Goal: Task Accomplishment & Management: Complete application form

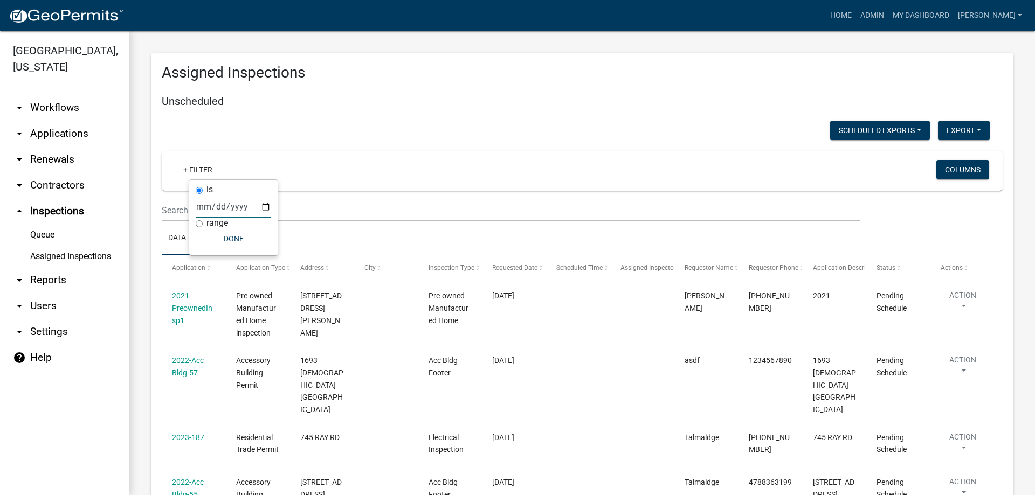
scroll to position [1563, 0]
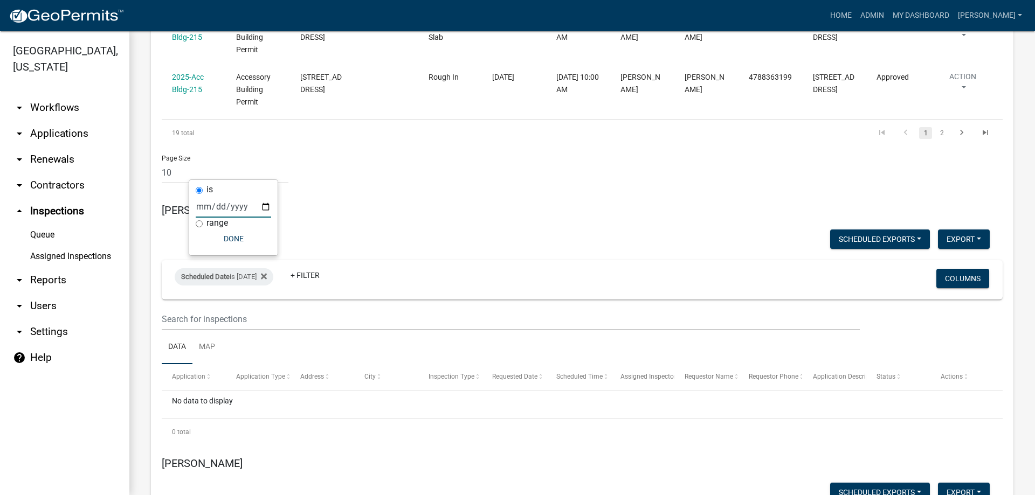
click at [266, 206] on input "[DATE]" at bounding box center [233, 207] width 75 height 22
type input "[DATE]"
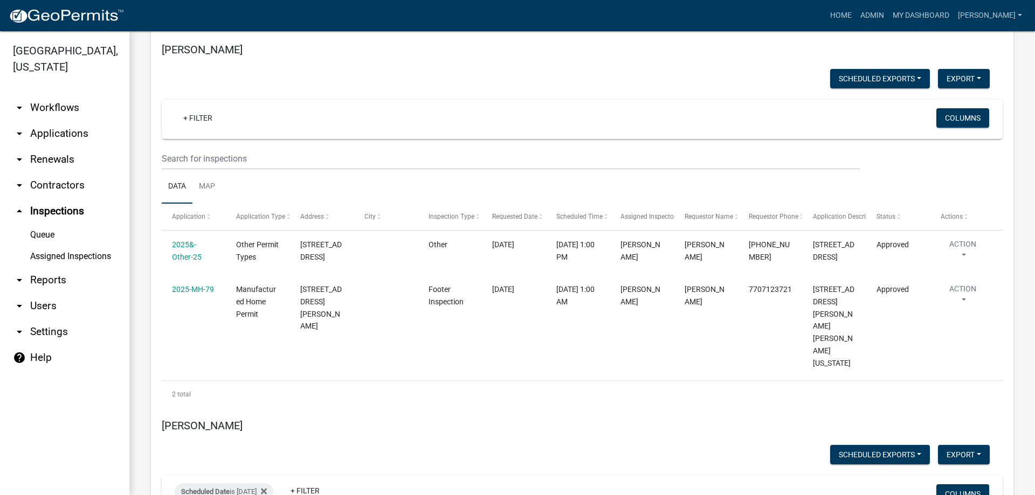
scroll to position [2641, 0]
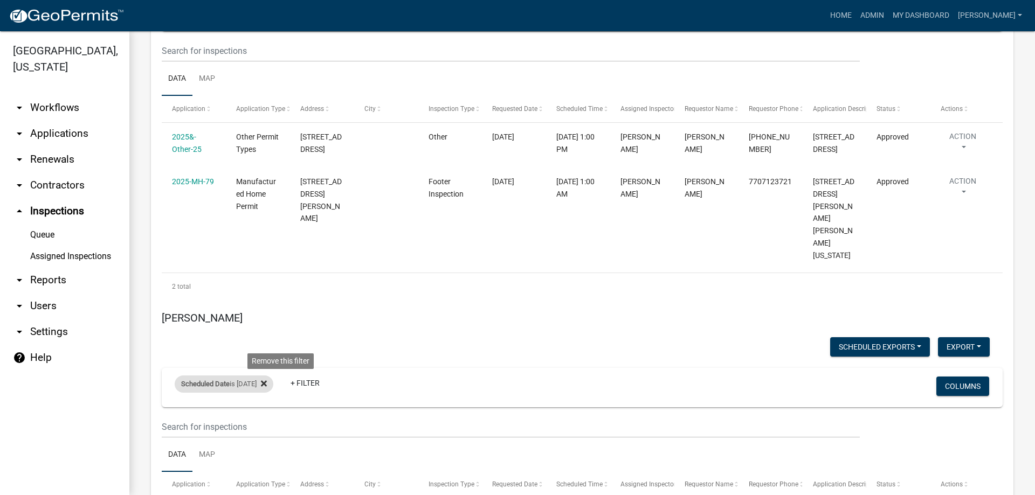
click at [267, 379] on icon at bounding box center [264, 383] width 6 height 9
click at [203, 377] on link "+ Filter" at bounding box center [198, 386] width 46 height 19
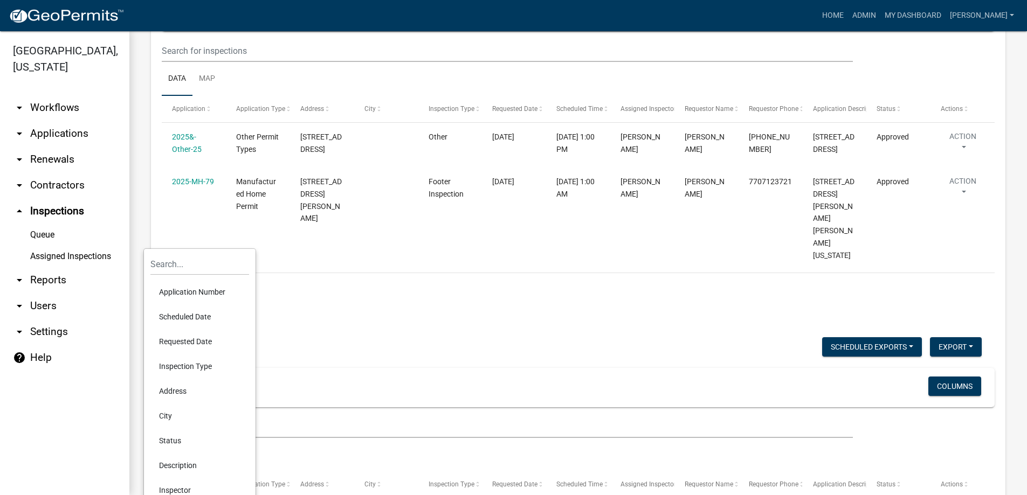
click at [202, 314] on li "Scheduled Date" at bounding box center [199, 317] width 99 height 25
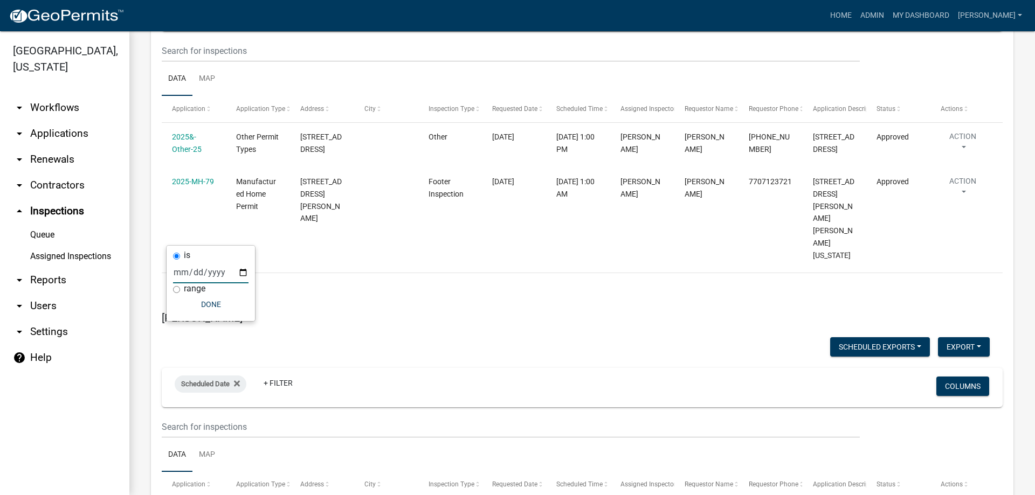
click at [243, 272] on input "date" at bounding box center [210, 272] width 75 height 22
type input "[DATE]"
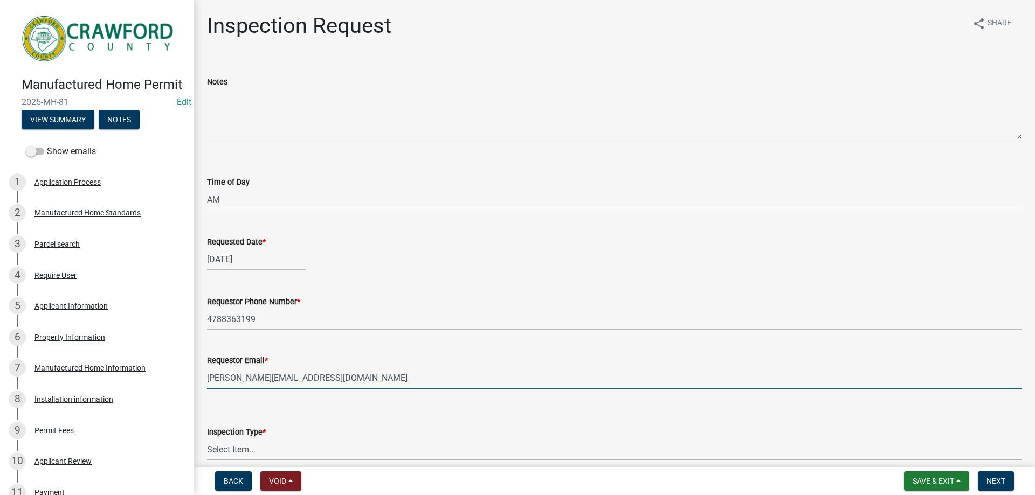
select select "875a3a71-821c-4932-8f00-7658fd3ebb60"
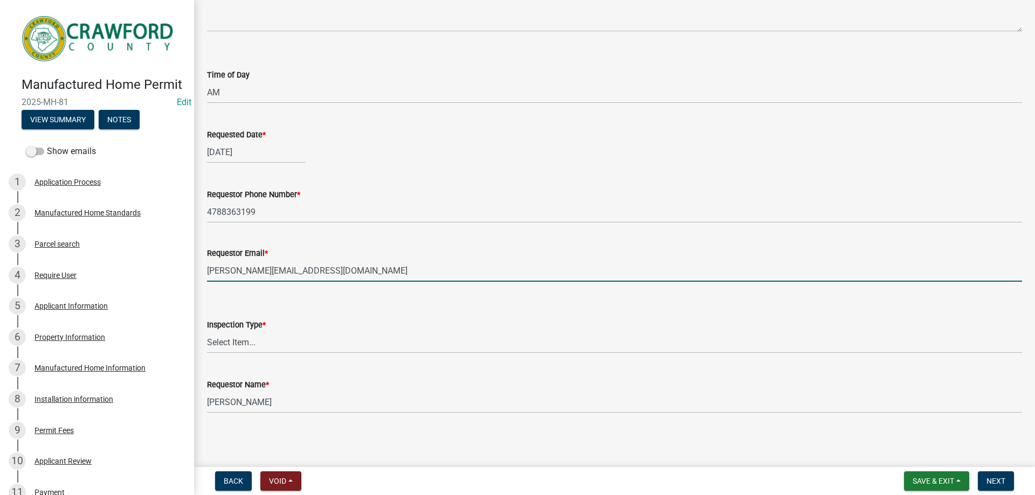
scroll to position [108, 0]
click at [259, 342] on select "Select Item... Manufactured Home Final Footer Inspection" at bounding box center [614, 341] width 815 height 22
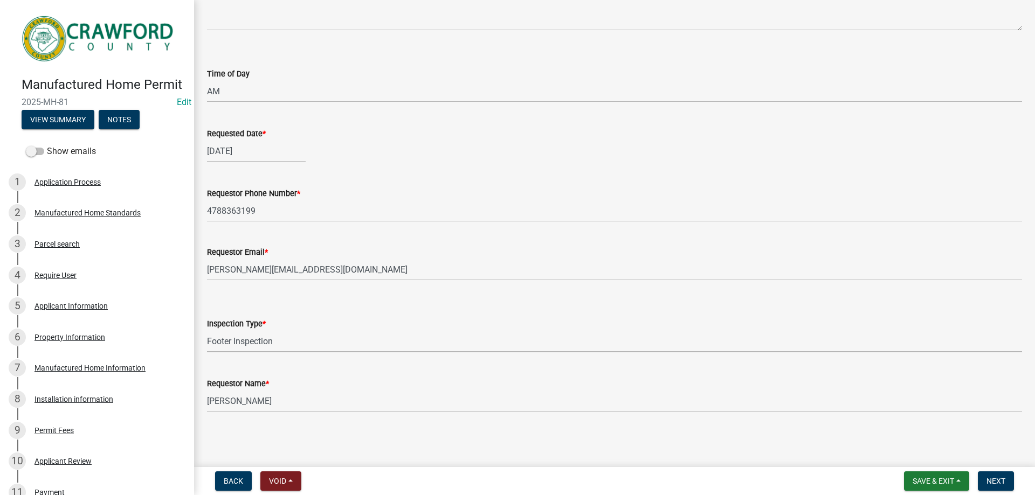
click at [207, 330] on select "Select Item... Manufactured Home Final Footer Inspection" at bounding box center [614, 341] width 815 height 22
select select "41295d72-7f8e-4e95-a110-1de2d2a8dfac"
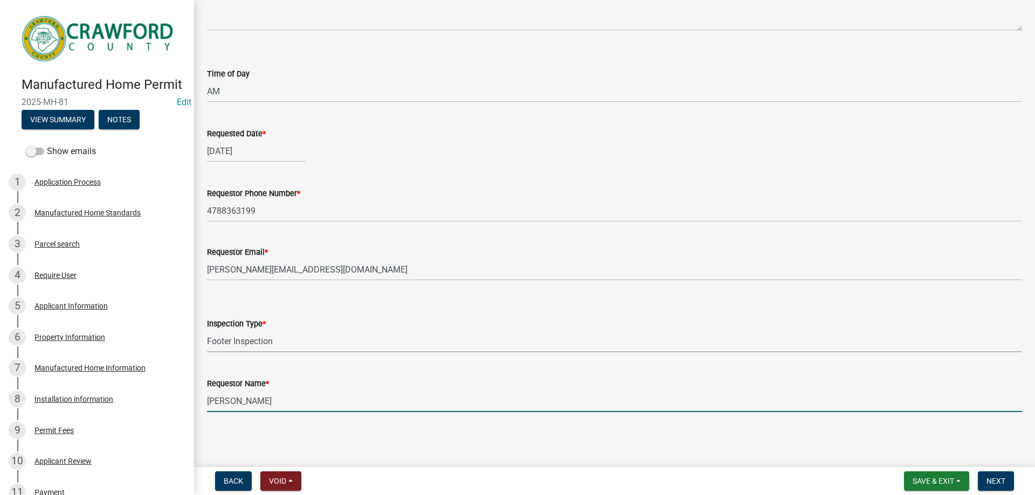
click at [268, 403] on input "[PERSON_NAME]" at bounding box center [614, 401] width 815 height 22
drag, startPoint x: 267, startPoint y: 403, endPoint x: 162, endPoint y: 407, distance: 105.2
click at [162, 407] on div "Manufactured Home Permit 2025-MH-81 Edit View Summary Notes Show emails 1 Appli…" at bounding box center [517, 247] width 1035 height 495
type input "[PERSON_NAME]"
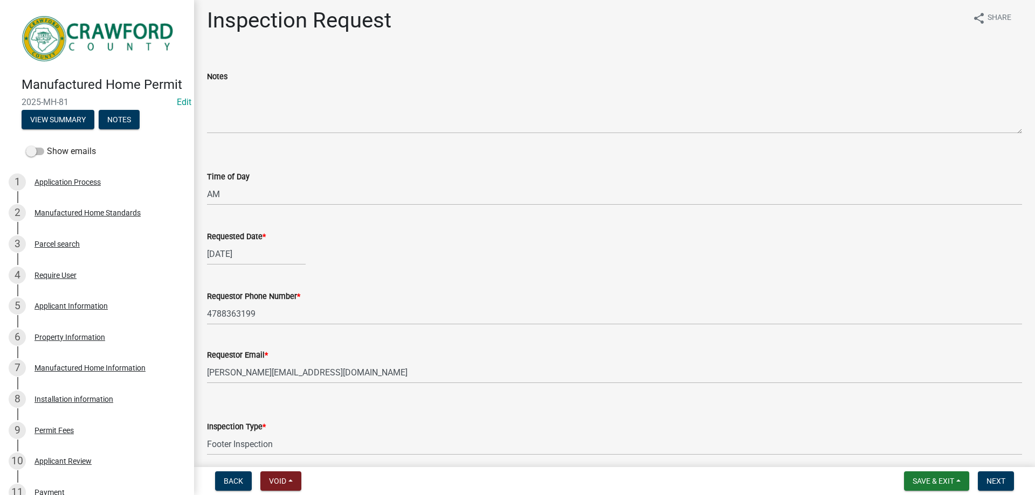
scroll to position [0, 0]
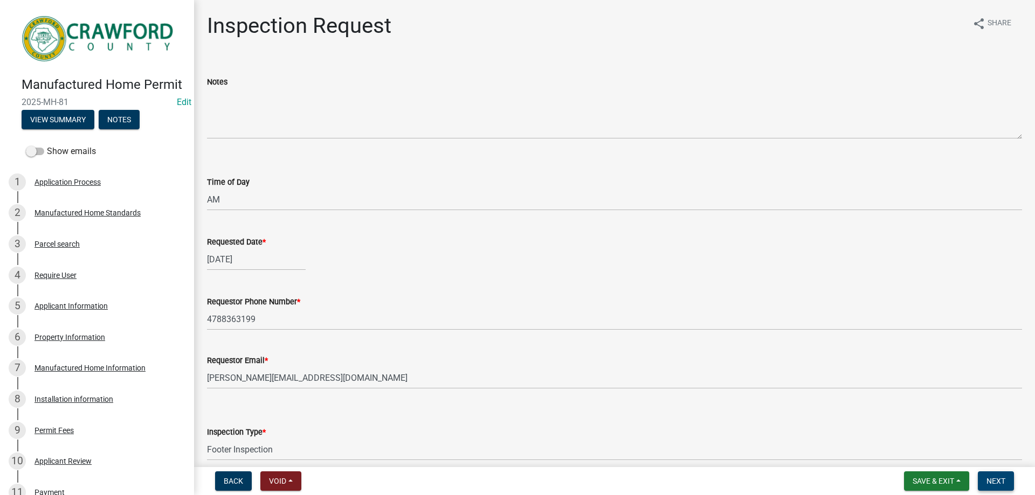
click at [1005, 488] on button "Next" at bounding box center [996, 481] width 36 height 19
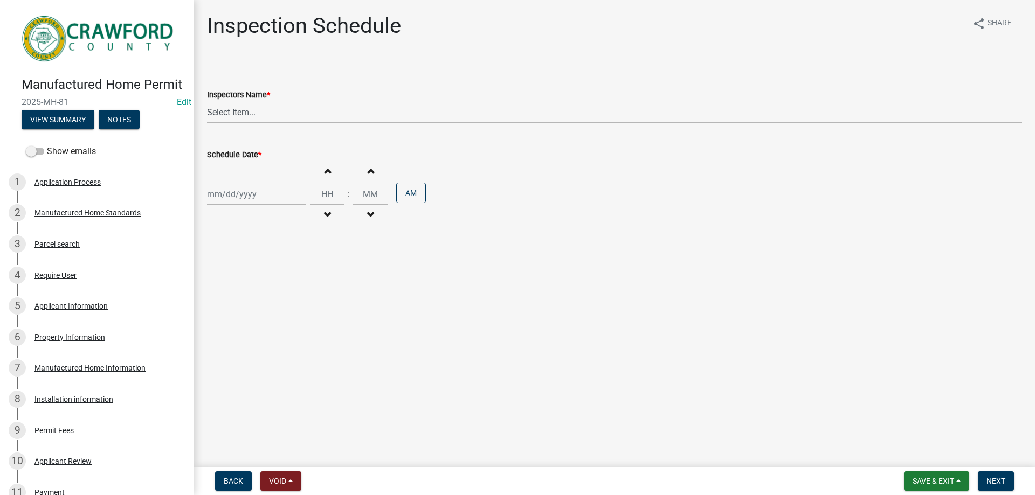
click at [230, 102] on select "Select Item... l.kriz (Layla Kriz) t.graumann (Tammie)" at bounding box center [614, 112] width 815 height 22
select select "3acdf11f-131c-438b-b450-ae4501c32128"
click at [207, 101] on select "Select Item... l.kriz (Layla Kriz) t.graumann (Tammie)" at bounding box center [614, 112] width 815 height 22
click at [261, 198] on div "Oct 2025 Mo Tu We Th Fr Sa Su 29 30 1 2 3 4 5 6 7 8 9 10 11 12 13 14 15 16 17 1…" at bounding box center [256, 194] width 99 height 22
click at [265, 272] on div "9" at bounding box center [269, 268] width 17 height 17
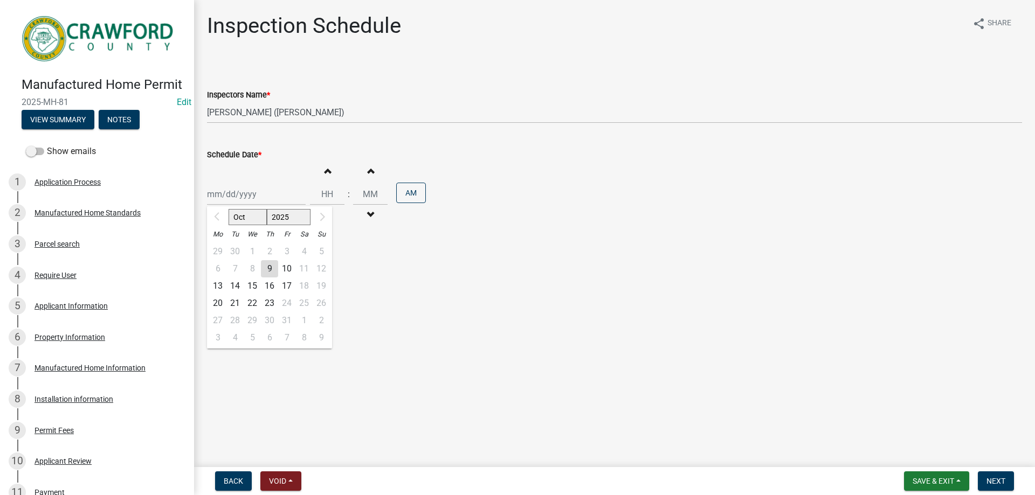
type input "[DATE]"
click at [327, 169] on button "Increment hours" at bounding box center [327, 170] width 23 height 19
type input "01"
type input "00"
click at [1003, 485] on span "Next" at bounding box center [995, 481] width 19 height 9
